Goal: Register for event/course

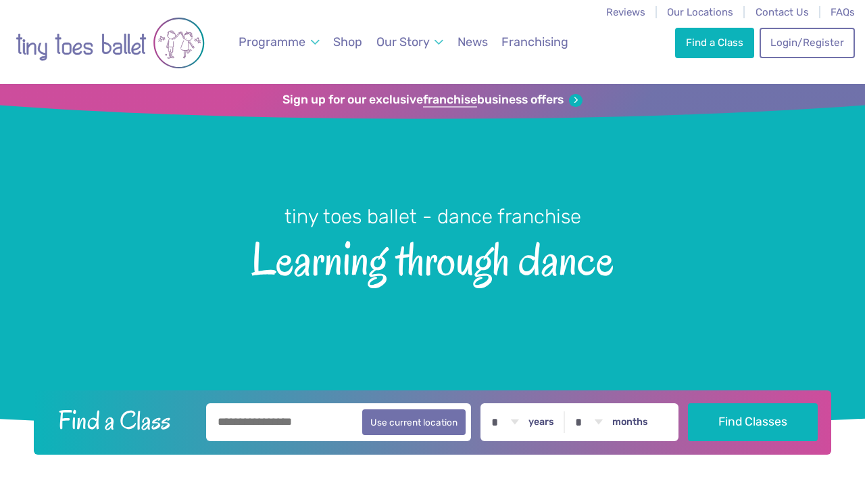
click at [282, 419] on input "text" at bounding box center [338, 422] width 265 height 38
type input "********"
click at [757, 422] on button "Find Classes" at bounding box center [753, 422] width 130 height 38
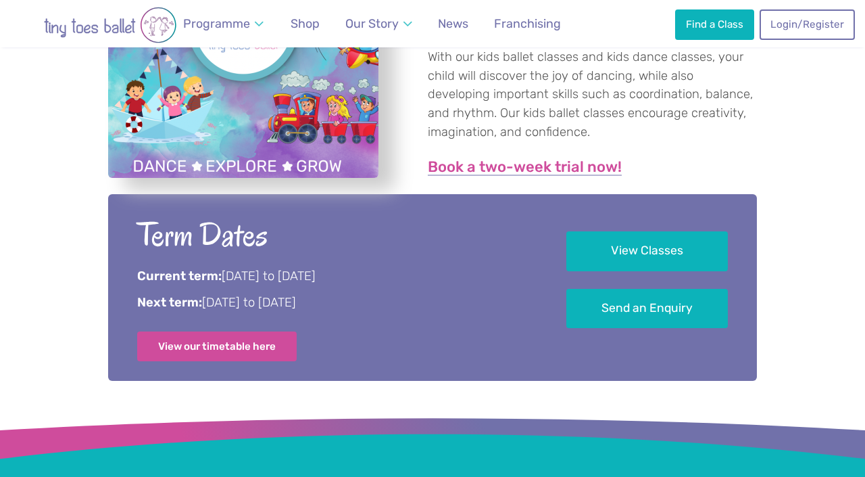
scroll to position [592, 0]
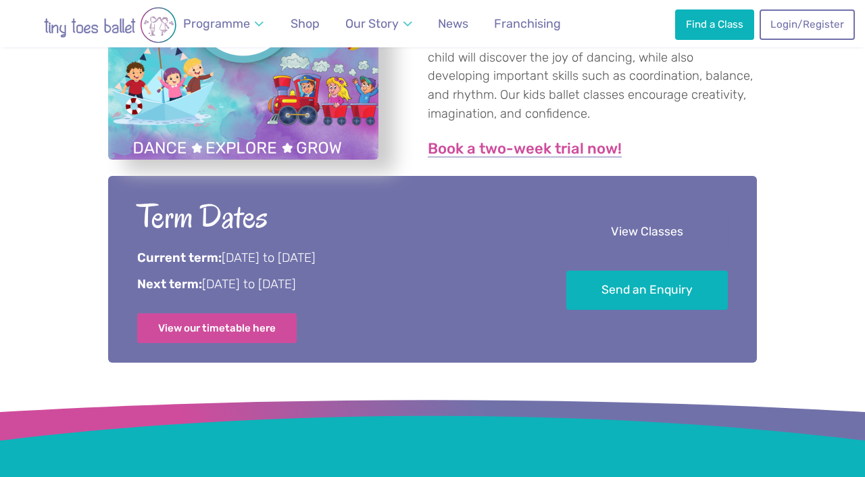
click at [600, 238] on link "View Classes" at bounding box center [648, 232] width 162 height 40
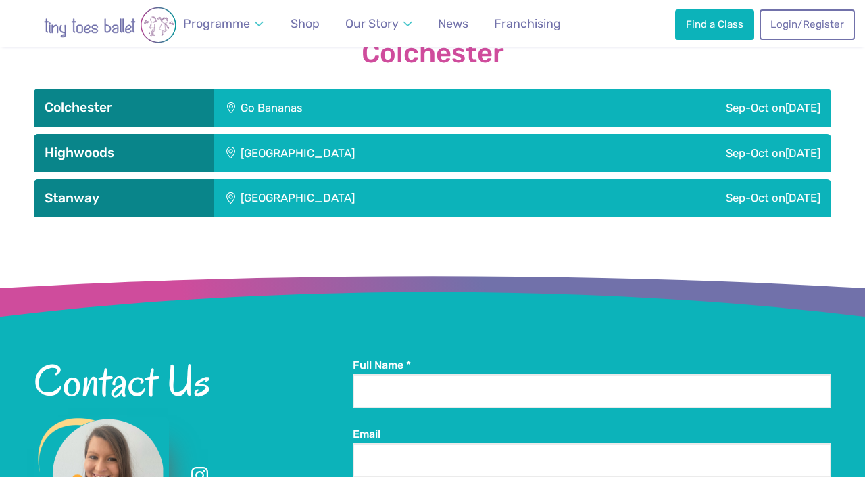
click at [575, 103] on div "Sep-Oct [DATE]" at bounding box center [664, 108] width 333 height 38
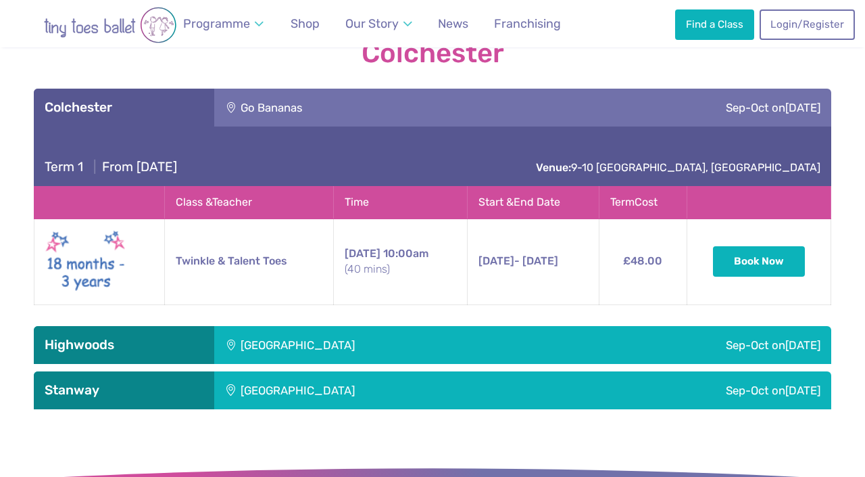
click at [493, 326] on div "Highwoods Community Primary School" at bounding box center [388, 345] width 349 height 38
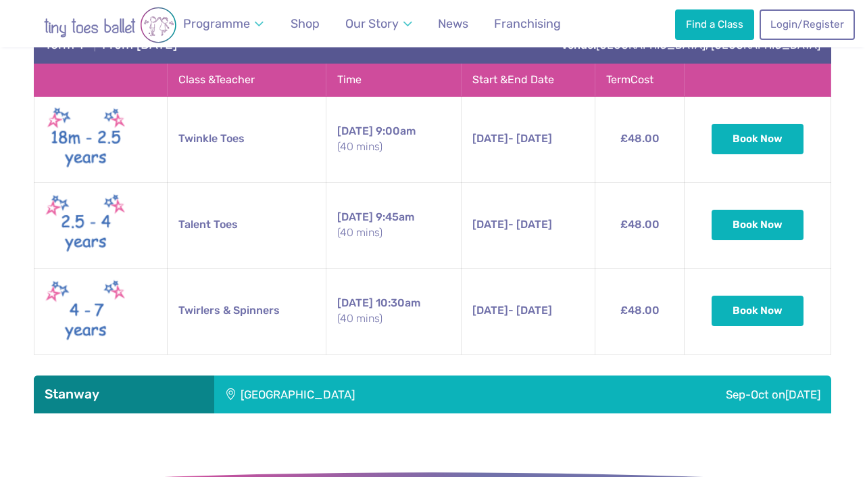
scroll to position [1875, 0]
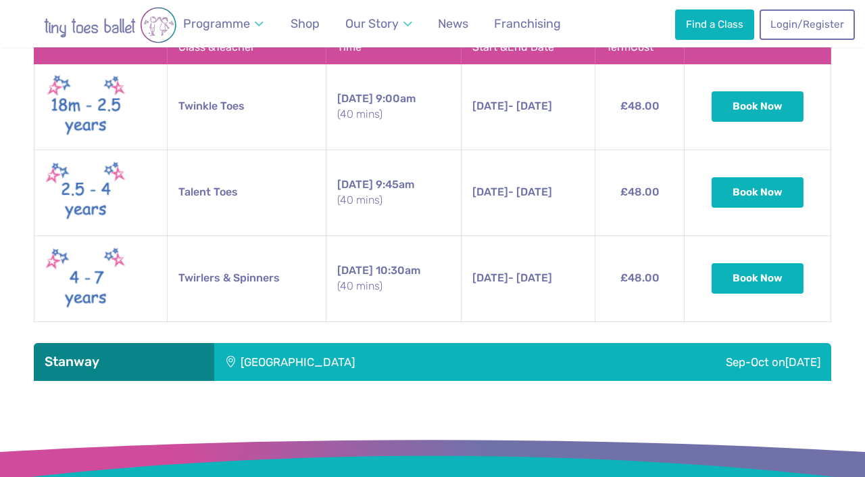
click at [490, 350] on div "Stanway Lakelands Centre" at bounding box center [388, 362] width 349 height 38
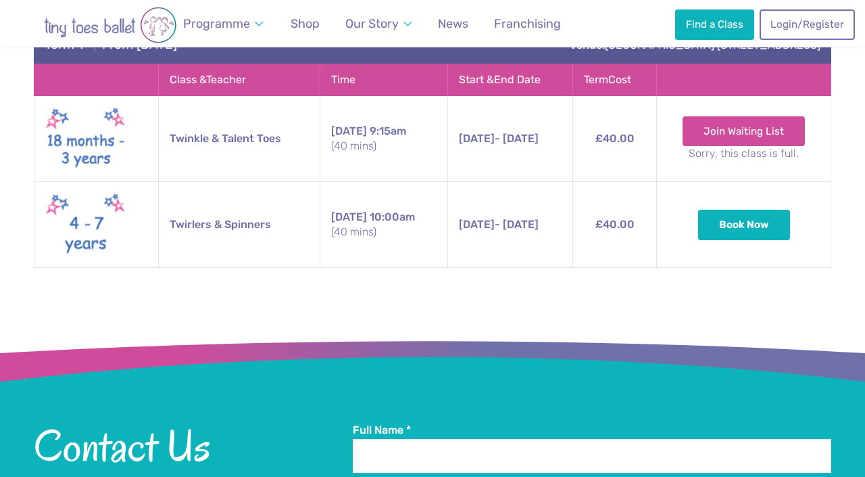
scroll to position [2254, 0]
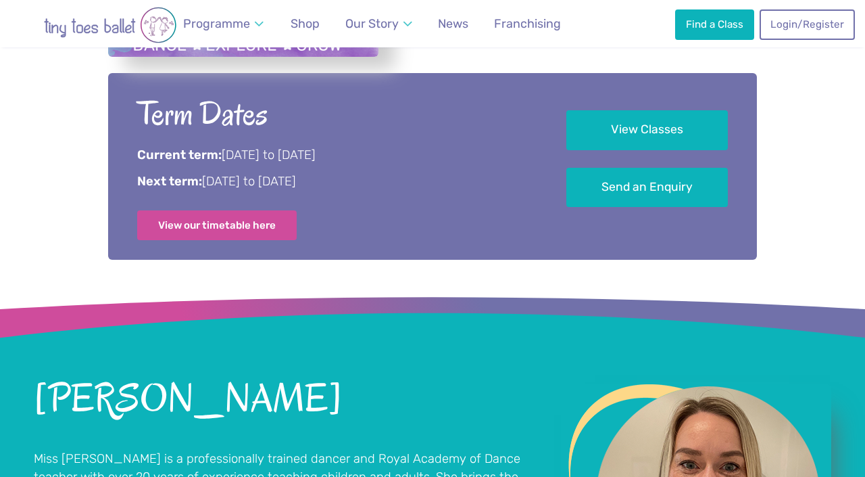
scroll to position [699, 0]
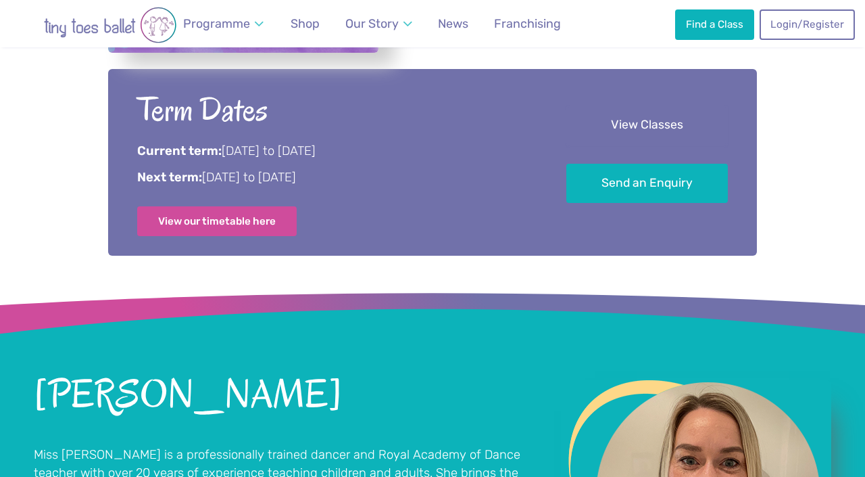
click at [715, 127] on link "View Classes" at bounding box center [648, 125] width 162 height 40
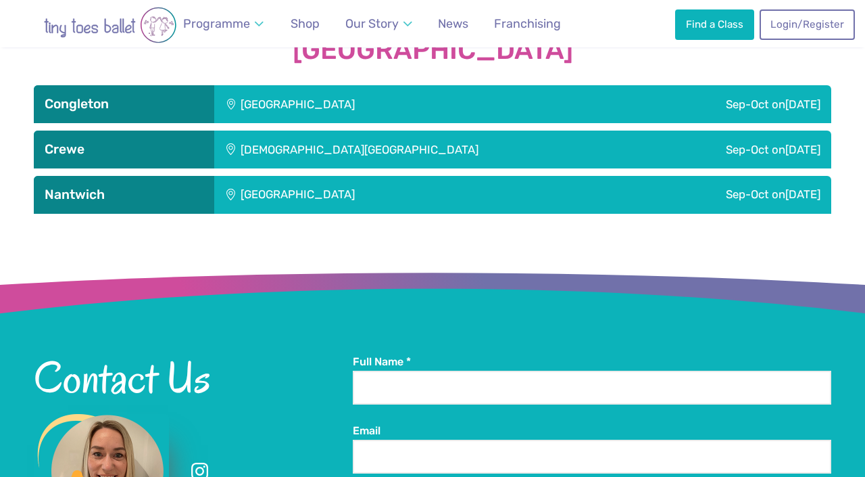
click at [711, 115] on div "Sep-Oct [DATE]" at bounding box center [697, 104] width 268 height 38
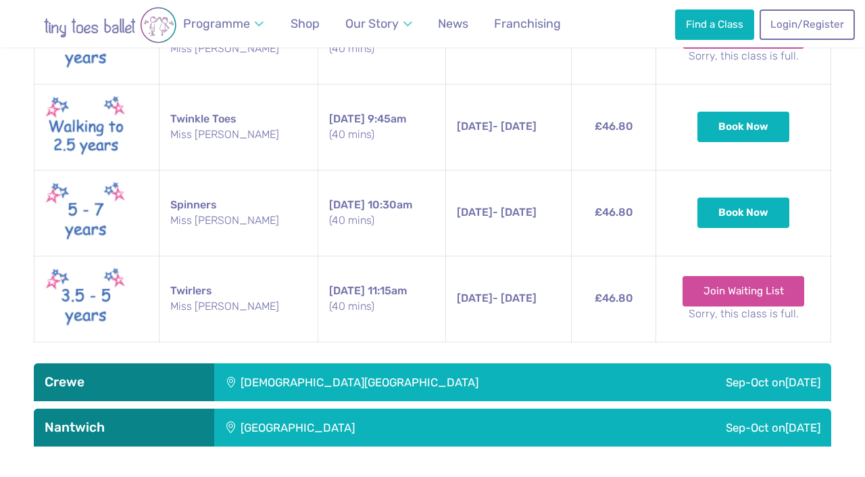
scroll to position [1701, 0]
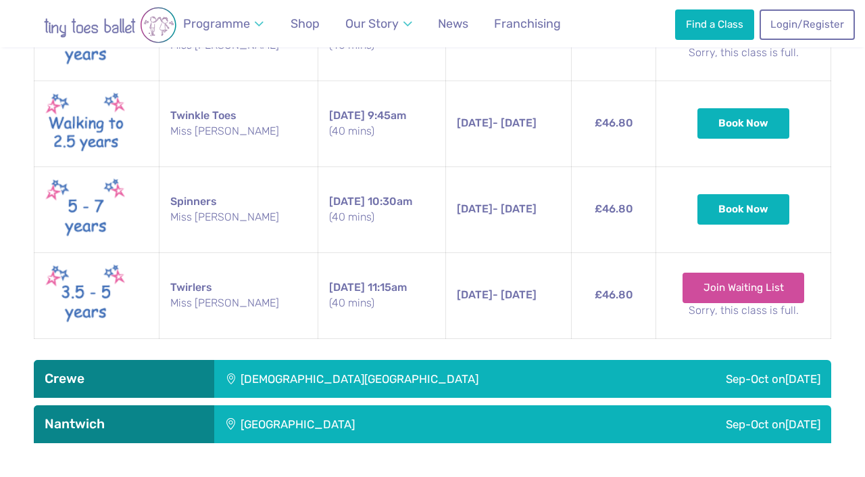
click at [648, 381] on div "Sep-Oct on Monday" at bounding box center [739, 379] width 183 height 38
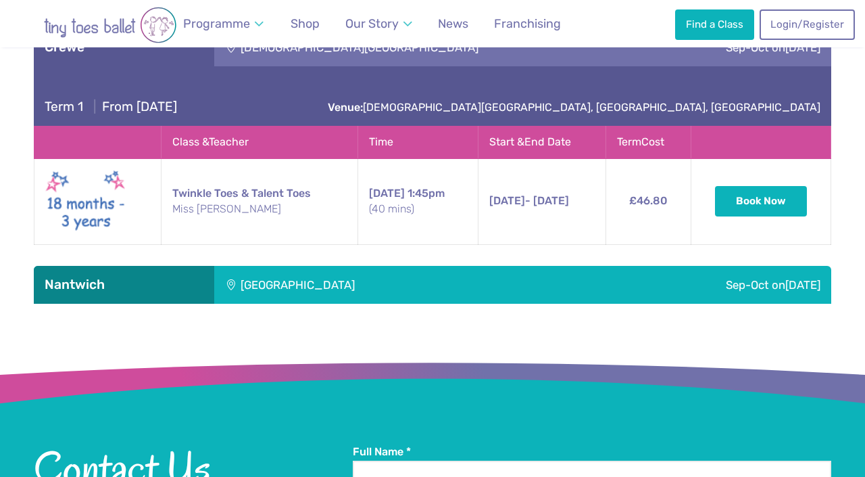
scroll to position [2039, 0]
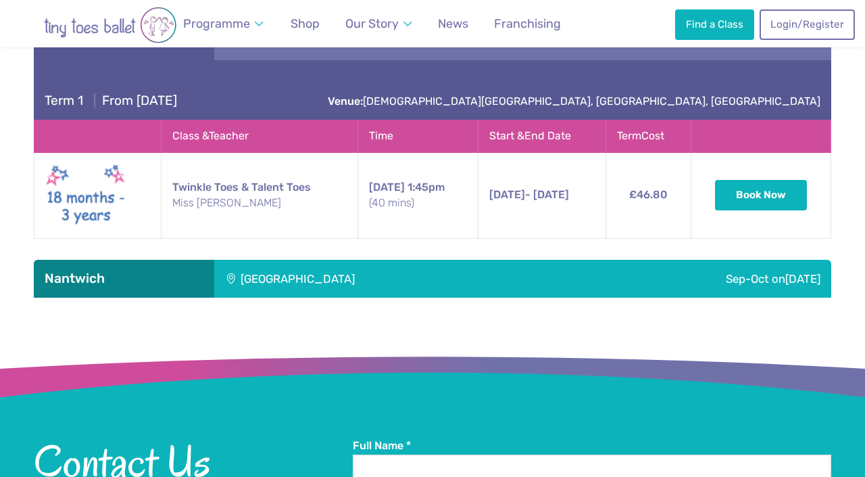
click at [563, 278] on div "Sep-Oct on Saturday" at bounding box center [697, 279] width 268 height 38
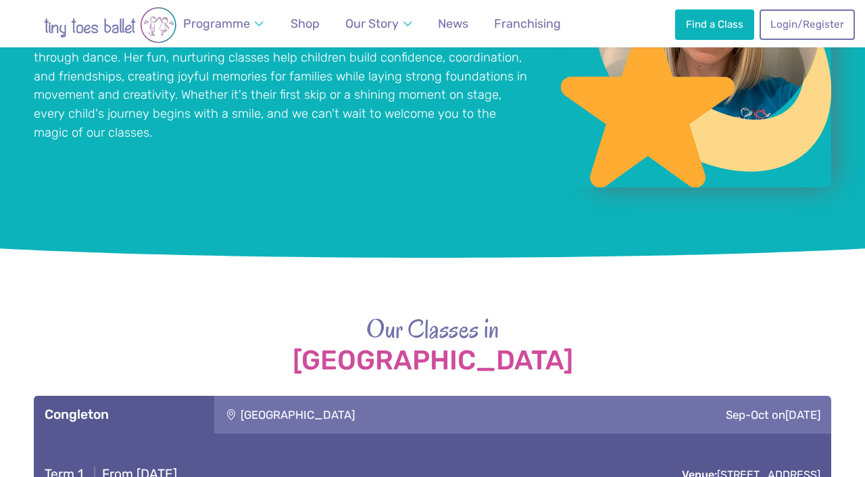
scroll to position [1141, 0]
